Goal: Navigation & Orientation: Find specific page/section

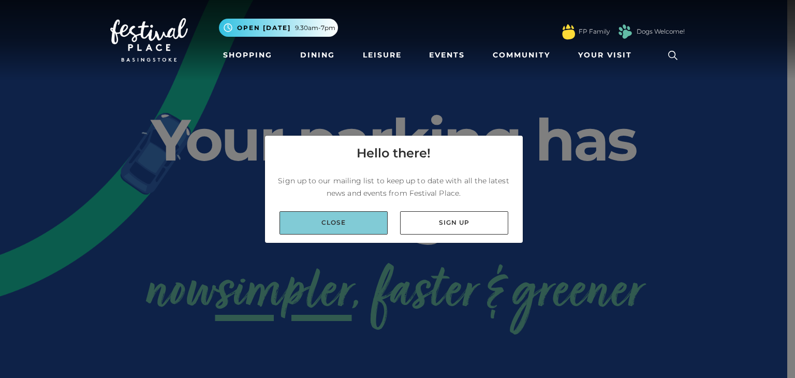
click at [351, 224] on link "Close" at bounding box center [334, 222] width 108 height 23
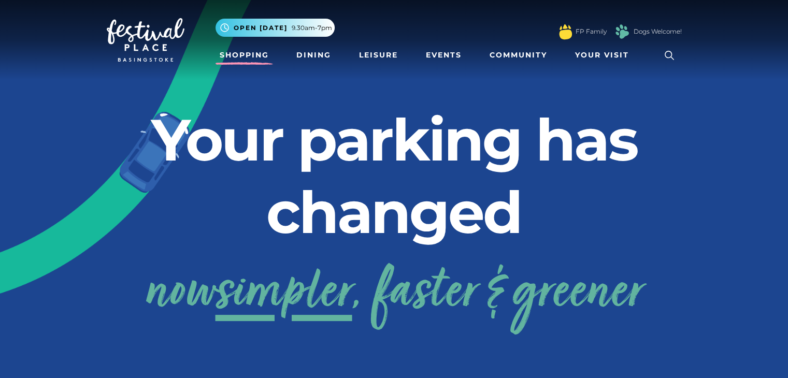
click at [238, 51] on link "Shopping" at bounding box center [243, 55] width 57 height 19
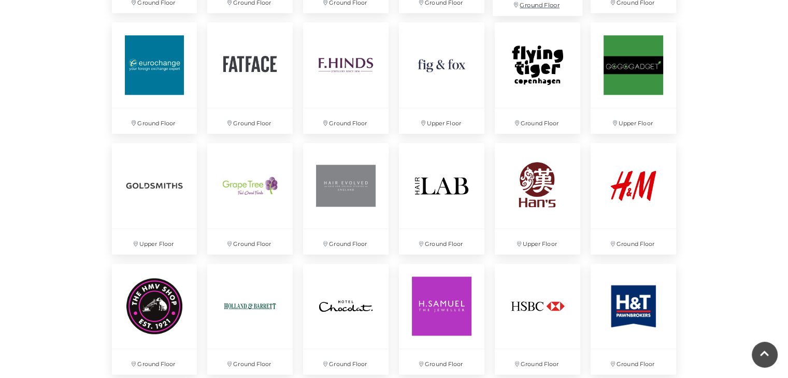
scroll to position [1243, 0]
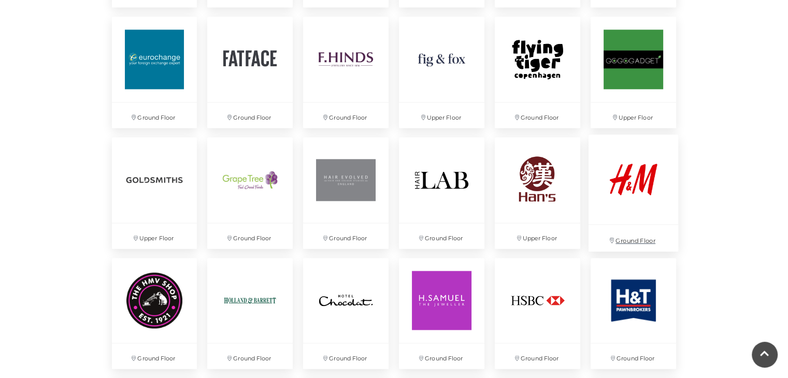
click at [618, 191] on img at bounding box center [633, 179] width 90 height 90
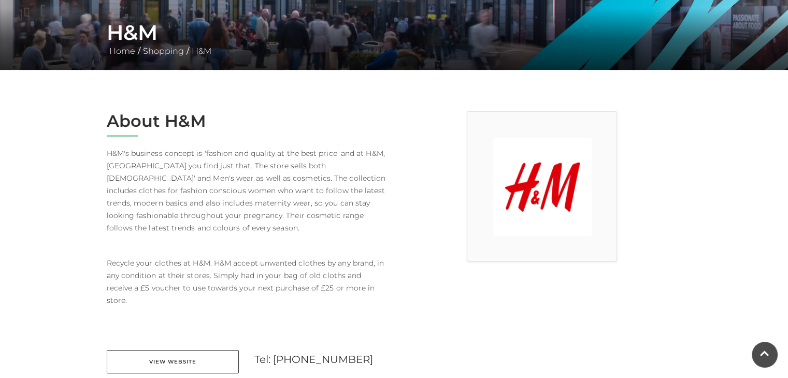
scroll to position [207, 0]
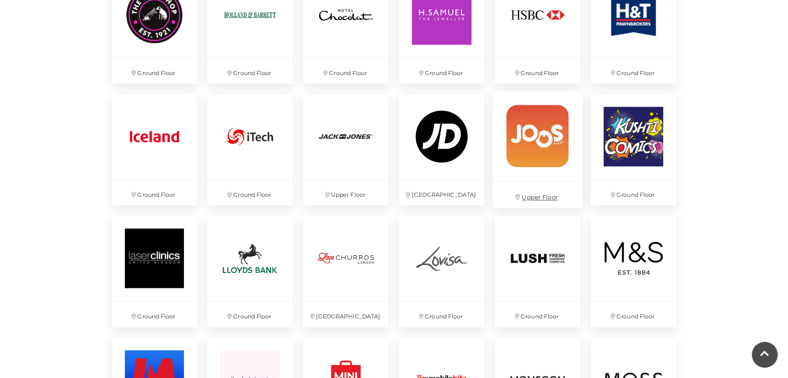
scroll to position [1553, 0]
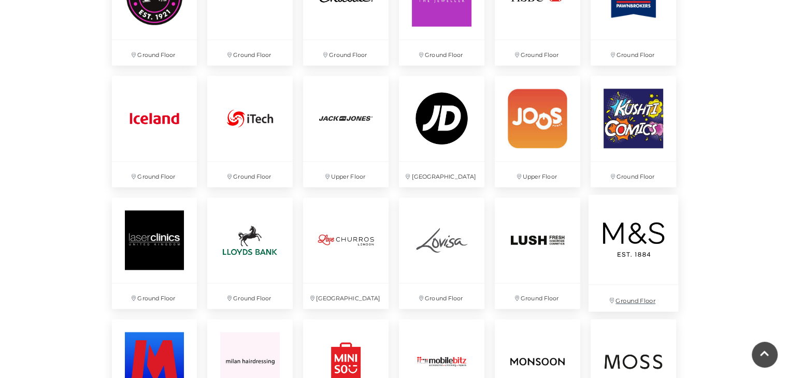
click at [629, 238] on img at bounding box center [633, 239] width 90 height 90
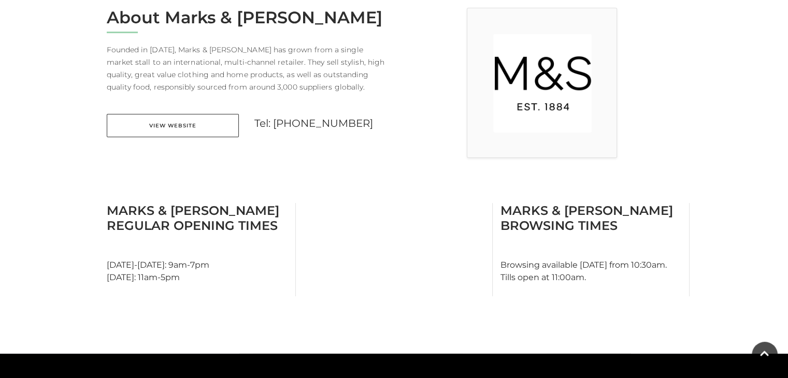
scroll to position [311, 0]
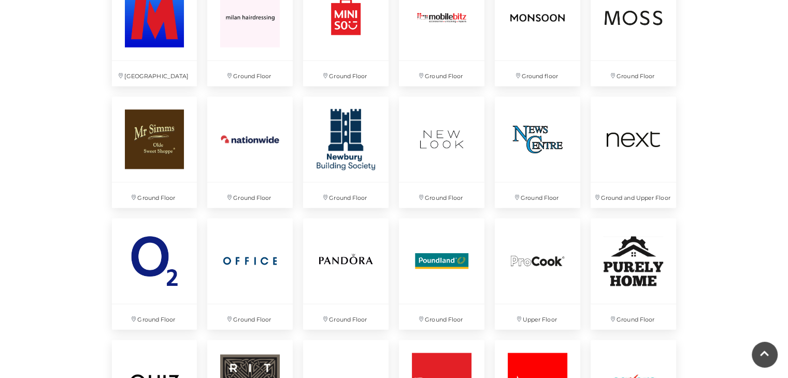
scroll to position [1916, 0]
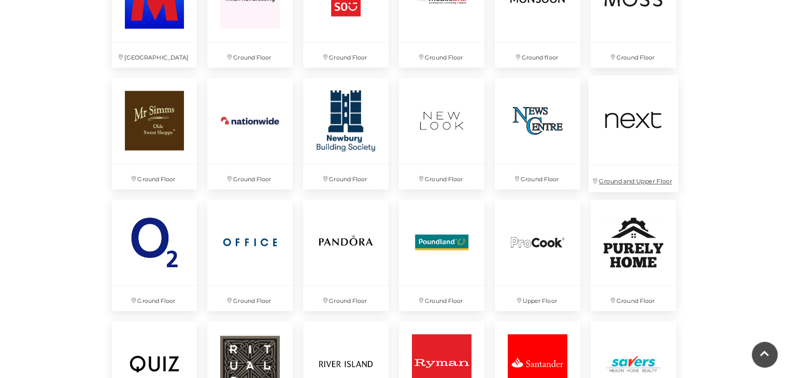
click at [629, 179] on p "Ground and Upper Floor" at bounding box center [633, 178] width 90 height 26
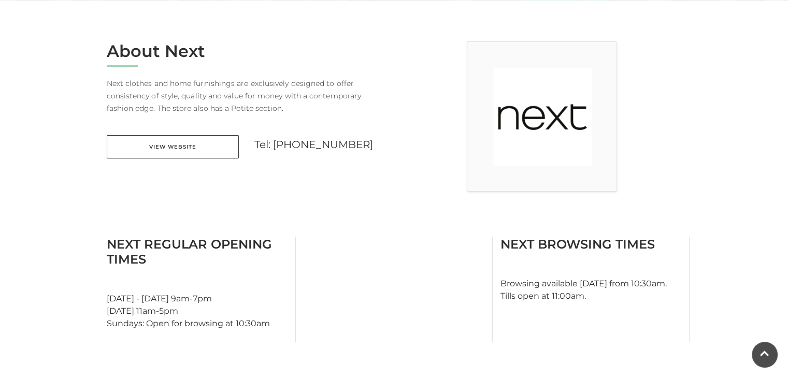
scroll to position [311, 0]
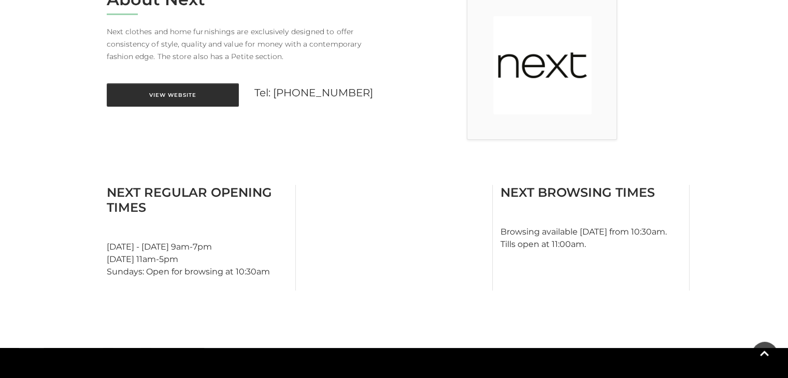
click at [164, 98] on link "View Website" at bounding box center [173, 94] width 132 height 23
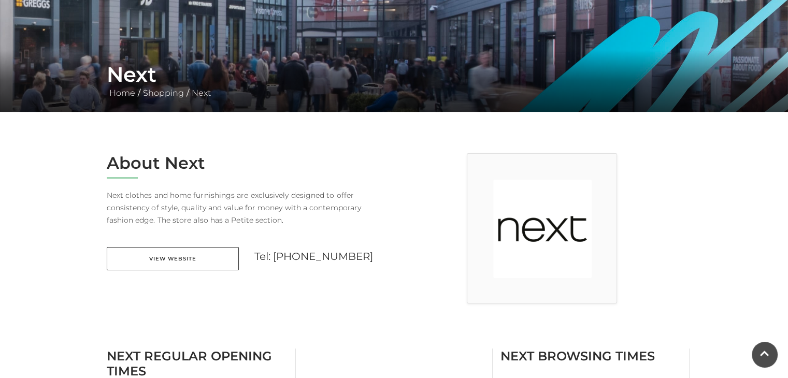
scroll to position [104, 0]
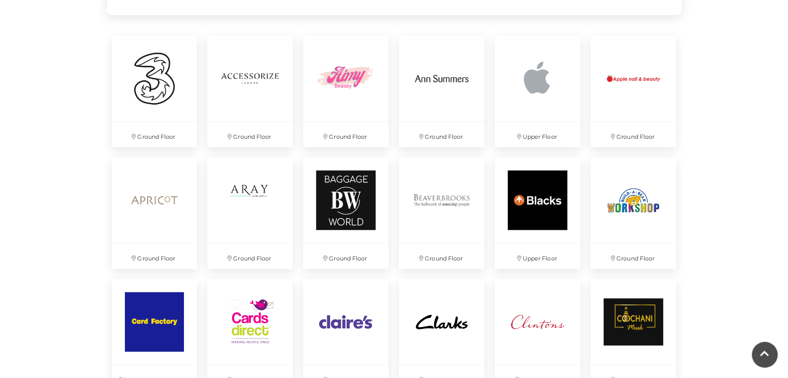
scroll to position [518, 0]
